Goal: Task Accomplishment & Management: Manage account settings

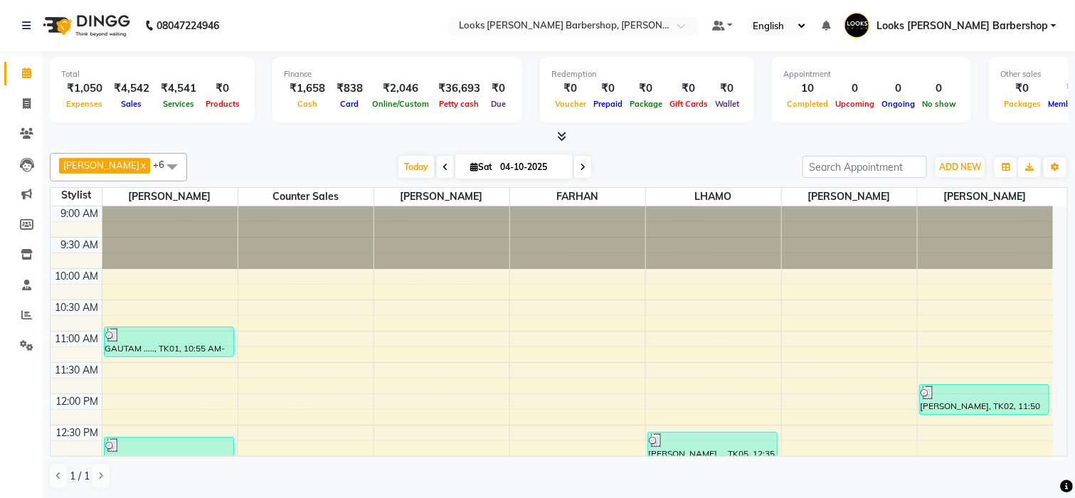
scroll to position [1, 0]
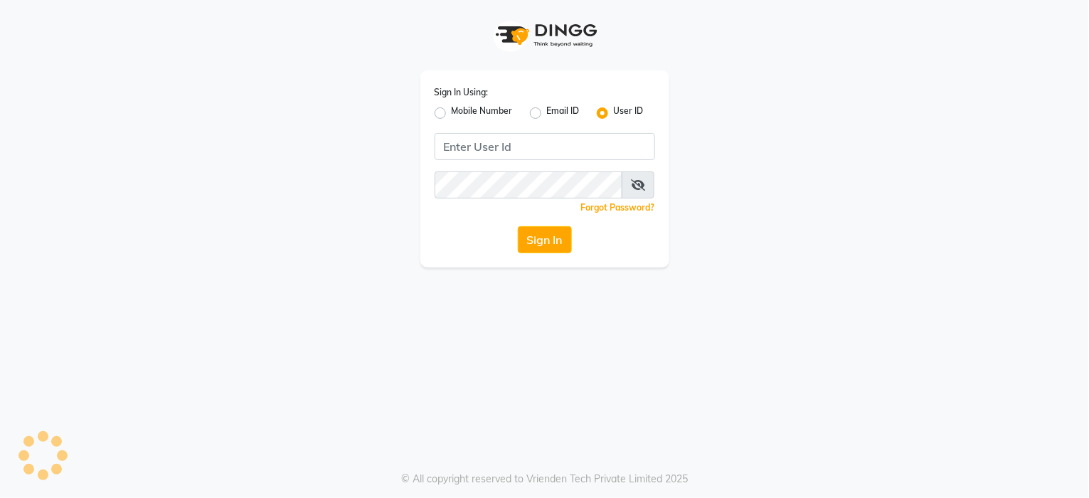
select select "ec"
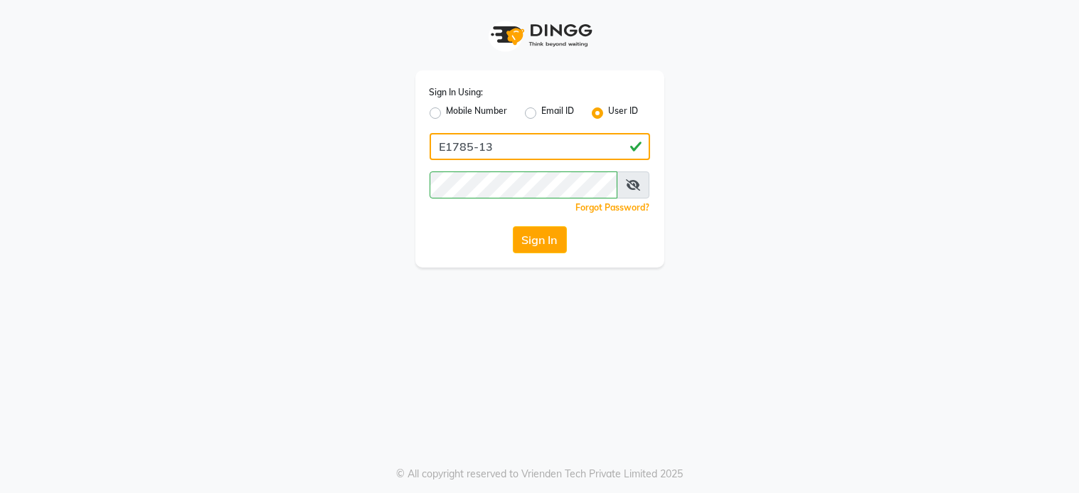
click at [497, 149] on input "E1785-13" at bounding box center [540, 146] width 221 height 27
type input "e3843-01"
click at [546, 238] on button "Sign In" at bounding box center [540, 239] width 54 height 27
